Goal: Task Accomplishment & Management: Use online tool/utility

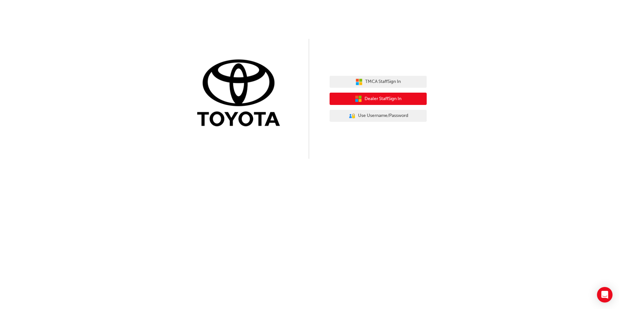
click at [384, 102] on span "Dealer Staff Sign In" at bounding box center [382, 98] width 37 height 7
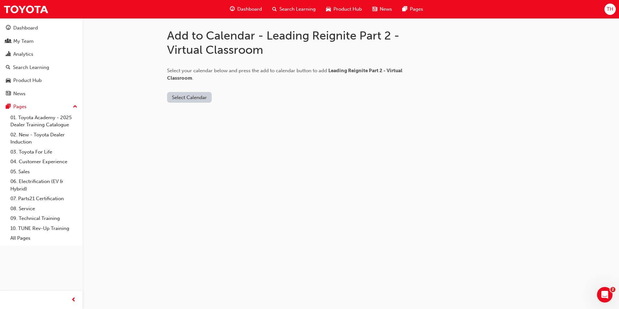
click at [200, 98] on button "Select Calendar" at bounding box center [189, 97] width 45 height 11
click at [186, 113] on div "Outlook.com" at bounding box center [189, 112] width 39 height 7
click at [241, 95] on button "Add to Calendar" at bounding box center [244, 97] width 46 height 11
click at [231, 98] on button "Add to Calendar" at bounding box center [244, 97] width 46 height 11
click at [187, 100] on button "Outlook.com" at bounding box center [191, 97] width 49 height 11
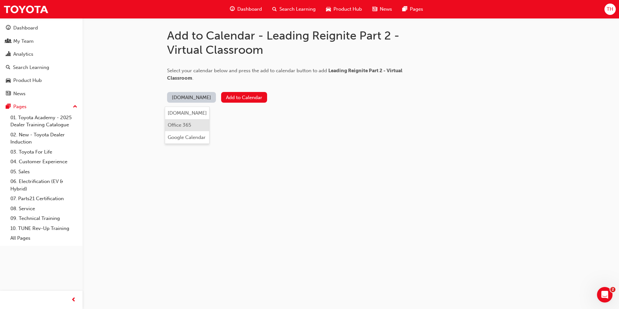
click at [183, 125] on div "Office 365" at bounding box center [179, 124] width 23 height 7
click at [229, 95] on button "Add to Calendar" at bounding box center [228, 97] width 46 height 11
click at [183, 99] on button "Office 365" at bounding box center [183, 97] width 33 height 11
click at [176, 124] on div "Office 365" at bounding box center [175, 124] width 23 height 7
click at [232, 97] on button "Add to Calendar" at bounding box center [228, 97] width 46 height 11
